Goal: Complete application form

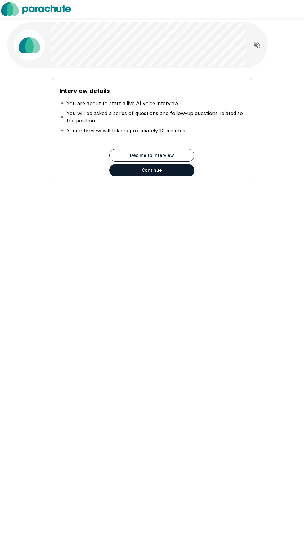
click at [136, 173] on button "Continue" at bounding box center [151, 170] width 85 height 12
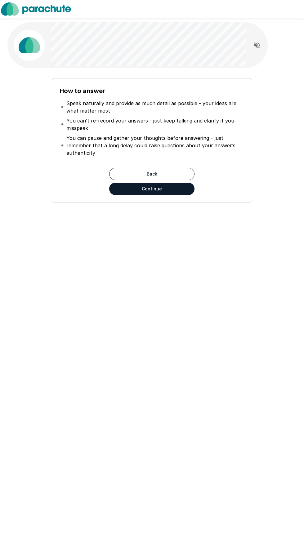
click at [125, 194] on button "Continue" at bounding box center [151, 189] width 85 height 12
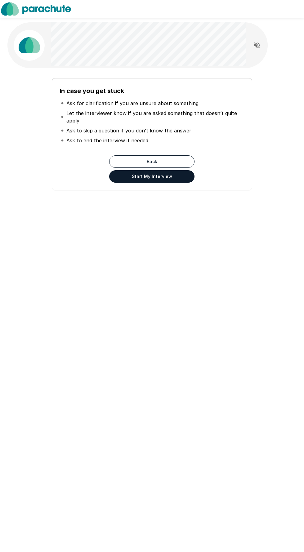
click at [118, 182] on button "Start My Interview" at bounding box center [151, 176] width 85 height 12
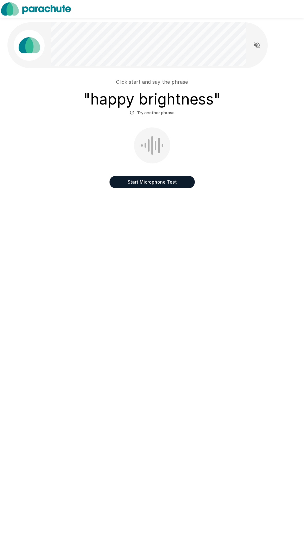
click at [190, 186] on button "Start Microphone Test" at bounding box center [151, 182] width 85 height 12
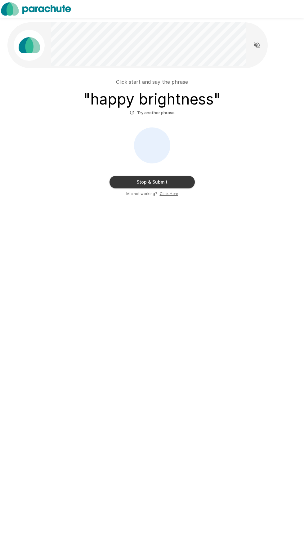
click at [171, 194] on u "Click Here" at bounding box center [169, 193] width 18 height 5
click at [177, 179] on button "Stop & Submit" at bounding box center [151, 182] width 85 height 12
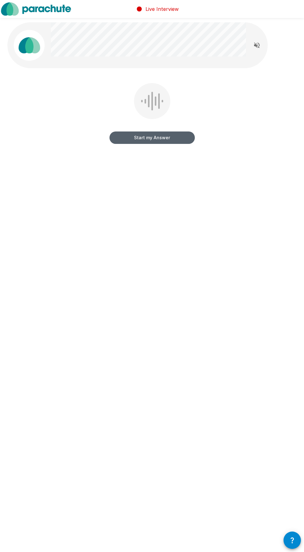
click at [171, 135] on button "Start my Answer" at bounding box center [151, 138] width 85 height 12
click at [171, 137] on button "Stop & Submit" at bounding box center [151, 138] width 85 height 12
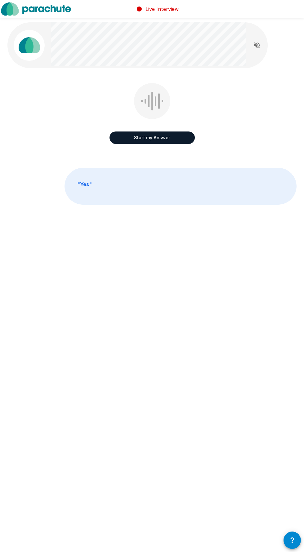
click at [170, 140] on button "Start my Answer" at bounding box center [151, 138] width 85 height 12
click at [171, 139] on button "Stop & Submit" at bounding box center [151, 138] width 85 height 12
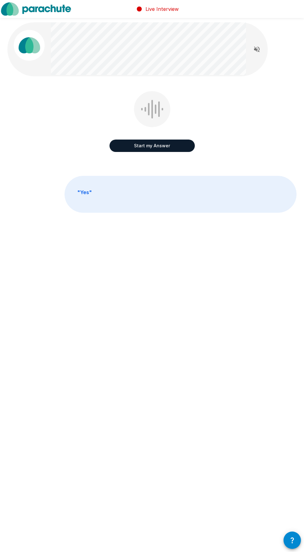
click at [174, 146] on button "Start my Answer" at bounding box center [151, 146] width 85 height 12
click at [139, 148] on button "Stop & Submit" at bounding box center [151, 146] width 85 height 12
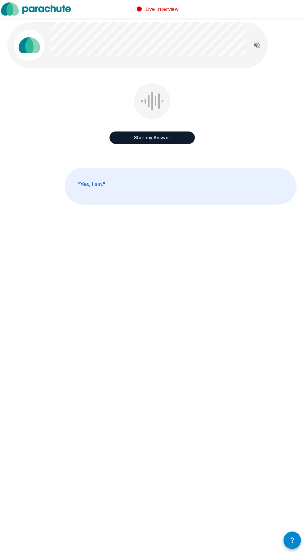
click at [125, 142] on button "Start my Answer" at bounding box center [151, 138] width 85 height 12
click at [118, 133] on button "Stop & Submit" at bounding box center [151, 138] width 85 height 12
click at [117, 136] on button "Start my Answer" at bounding box center [151, 138] width 85 height 12
click at [133, 135] on button "Stop & Submit" at bounding box center [151, 138] width 85 height 12
click at [128, 132] on button "Start my Answer" at bounding box center [151, 138] width 85 height 12
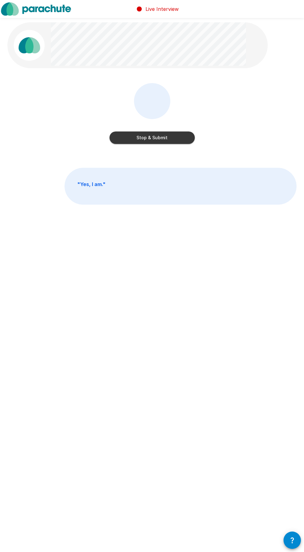
click at [173, 137] on button "Stop & Submit" at bounding box center [151, 138] width 85 height 12
click at [179, 141] on button "Start my Answer" at bounding box center [151, 138] width 85 height 12
click at [163, 135] on button "Stop & Submit" at bounding box center [151, 138] width 85 height 12
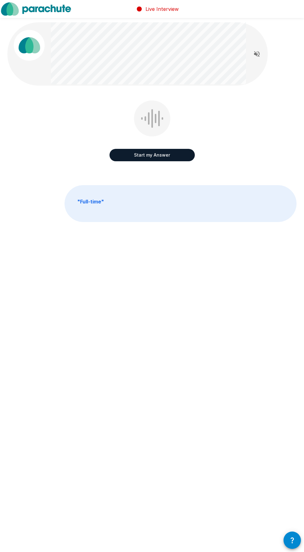
click at [165, 152] on button "Start my Answer" at bounding box center [151, 155] width 85 height 12
click at [175, 158] on button "Stop & Submit" at bounding box center [151, 155] width 85 height 12
click at [172, 159] on button "Start my Answer" at bounding box center [151, 155] width 85 height 12
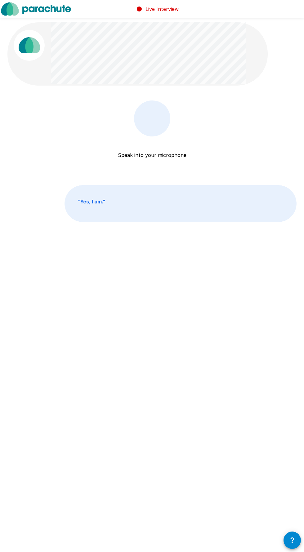
click at [169, 159] on p "Speak into your microphone" at bounding box center [152, 147] width 69 height 22
click at [290, 539] on icon "button" at bounding box center [291, 540] width 7 height 7
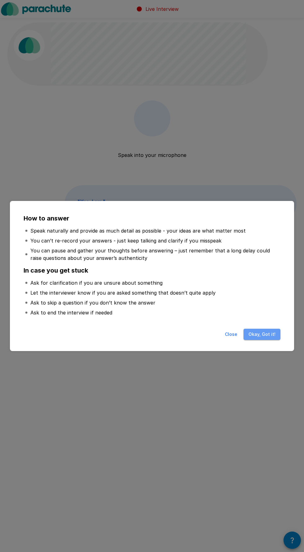
click at [270, 335] on button "Okay, Got it!" at bounding box center [261, 334] width 37 height 11
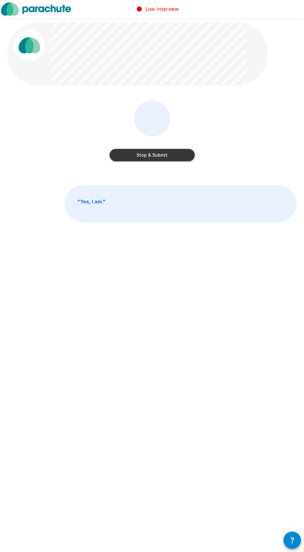
click at [178, 157] on button "Stop & Submit" at bounding box center [151, 155] width 85 height 12
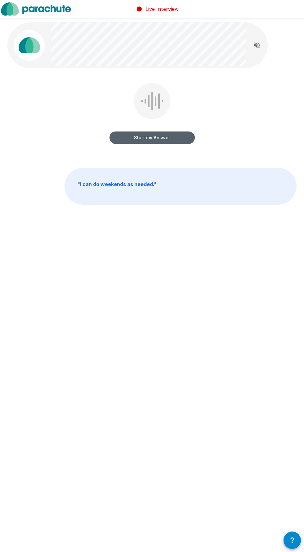
click at [172, 139] on button "Start my Answer" at bounding box center [151, 138] width 85 height 12
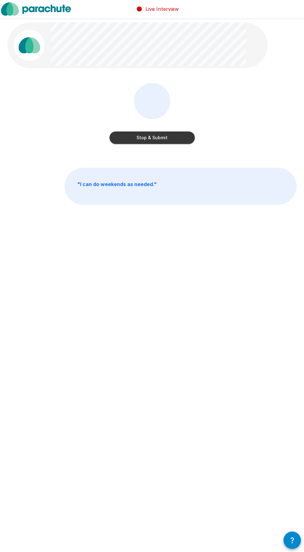
click at [127, 136] on button "Stop & Submit" at bounding box center [151, 138] width 85 height 12
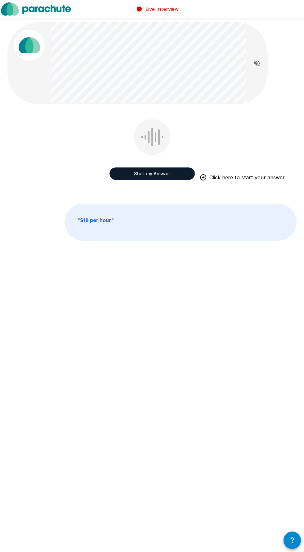
click at [173, 173] on button "Start my Answer" at bounding box center [151, 173] width 85 height 12
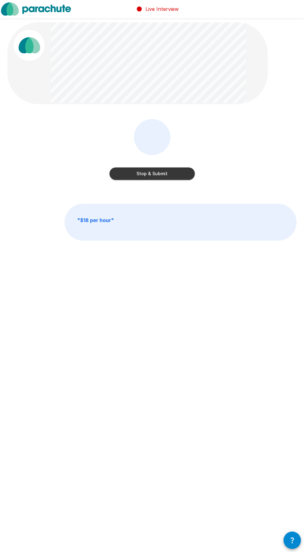
click at [174, 174] on button "Stop & Submit" at bounding box center [151, 173] width 85 height 12
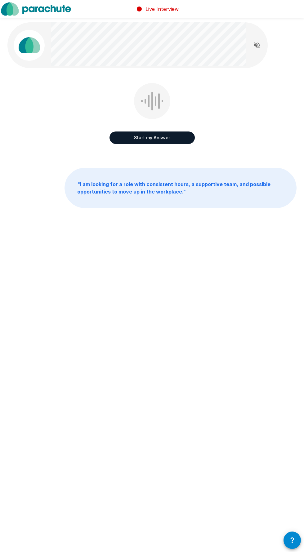
click at [169, 135] on button "Start my Answer" at bounding box center [151, 138] width 85 height 12
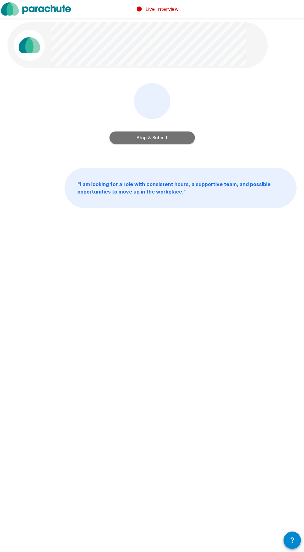
click at [182, 133] on button "Stop & Submit" at bounding box center [151, 138] width 85 height 12
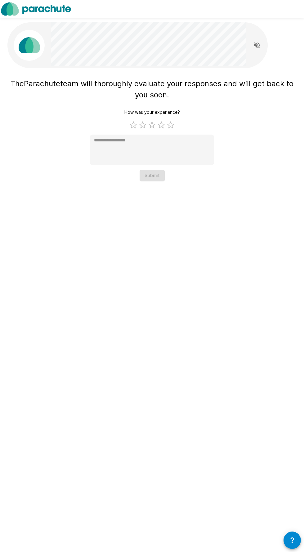
click at [169, 121] on label "5 Stars" at bounding box center [170, 124] width 9 height 9
type textarea "*"
click at [152, 175] on button "Submit" at bounding box center [152, 175] width 25 height 11
